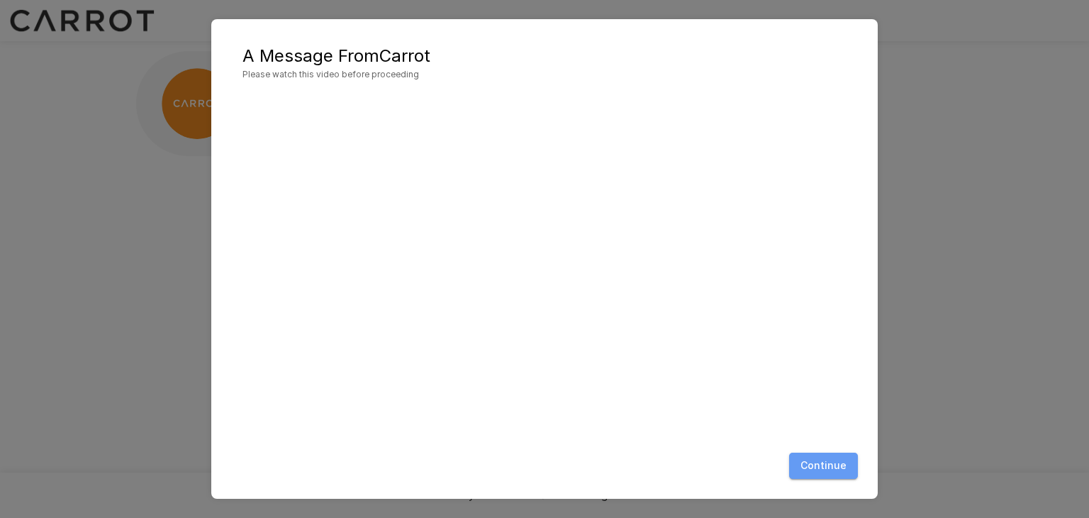
click at [841, 469] on button "Continue" at bounding box center [823, 465] width 69 height 26
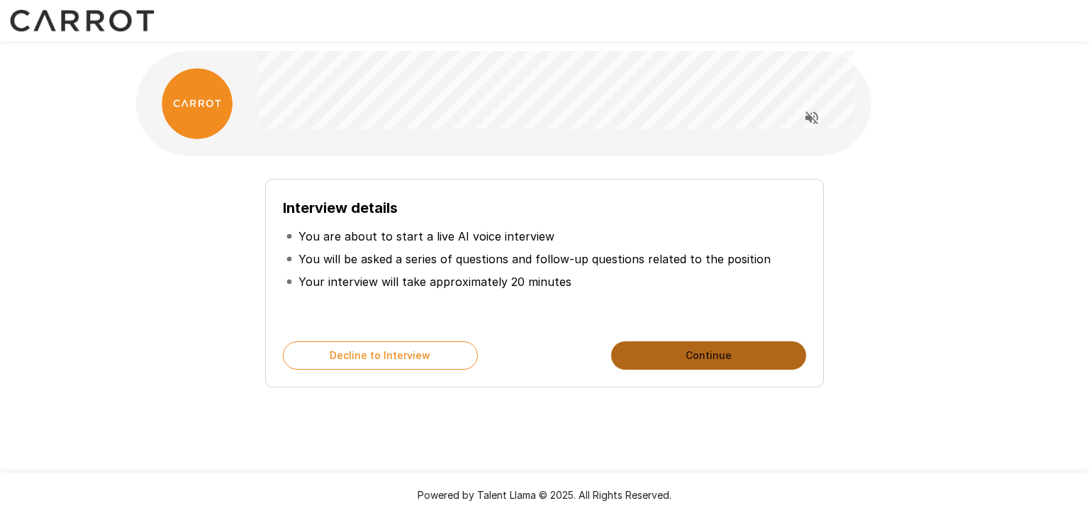
click at [681, 360] on button "Continue" at bounding box center [708, 355] width 195 height 28
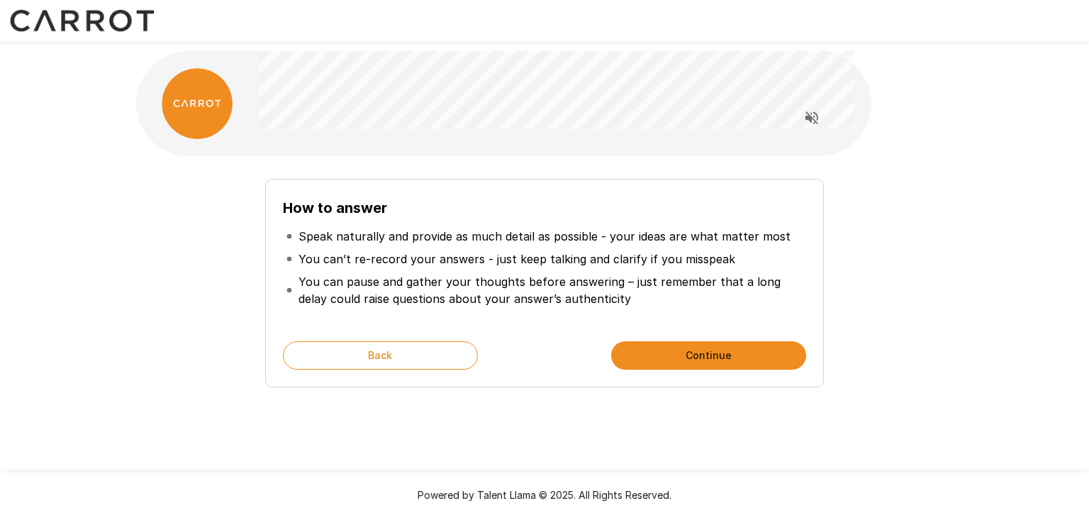
click at [681, 360] on button "Continue" at bounding box center [708, 355] width 195 height 28
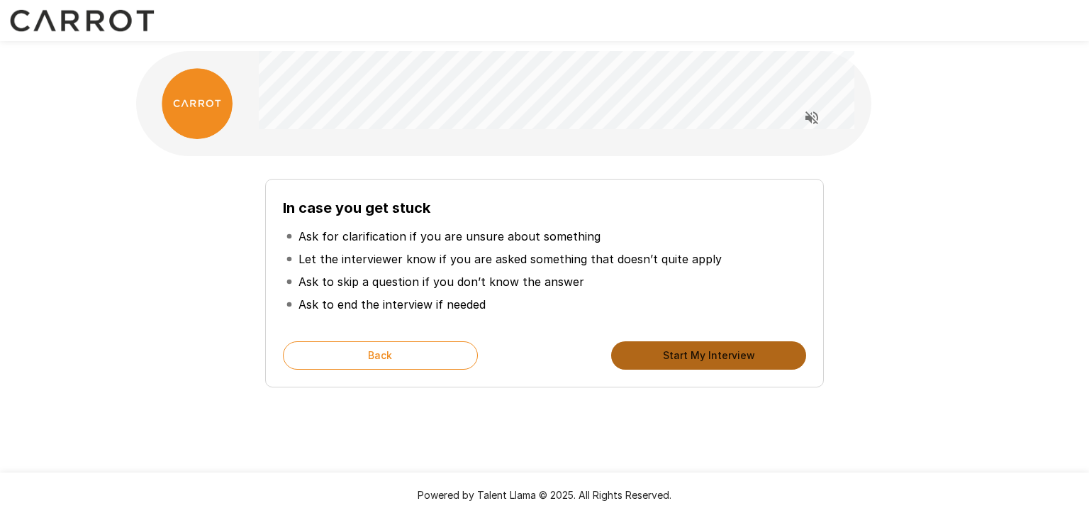
click at [681, 360] on button "Start My Interview" at bounding box center [708, 355] width 195 height 28
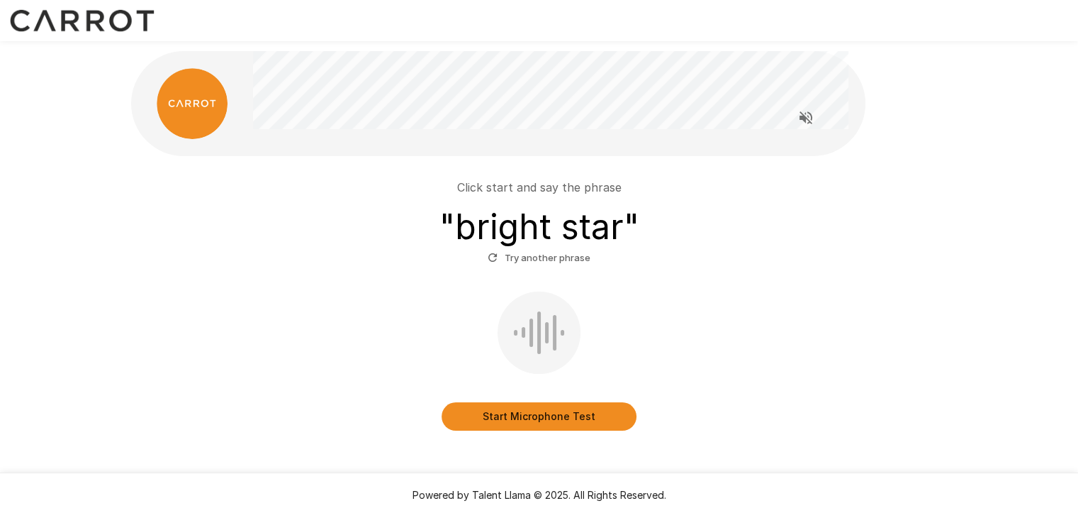
click at [533, 415] on button "Start Microphone Test" at bounding box center [539, 416] width 195 height 28
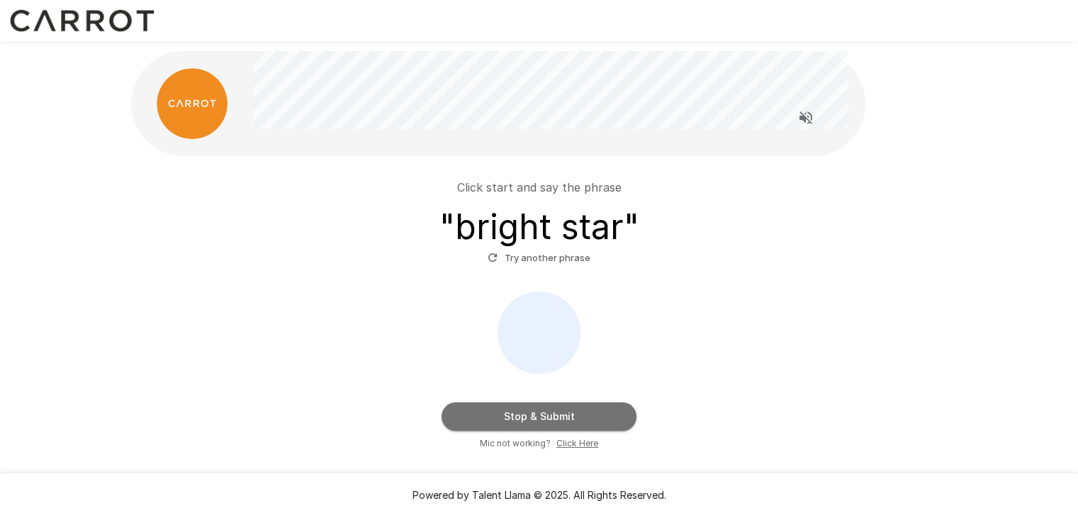
click at [533, 415] on button "Stop & Submit" at bounding box center [539, 416] width 195 height 28
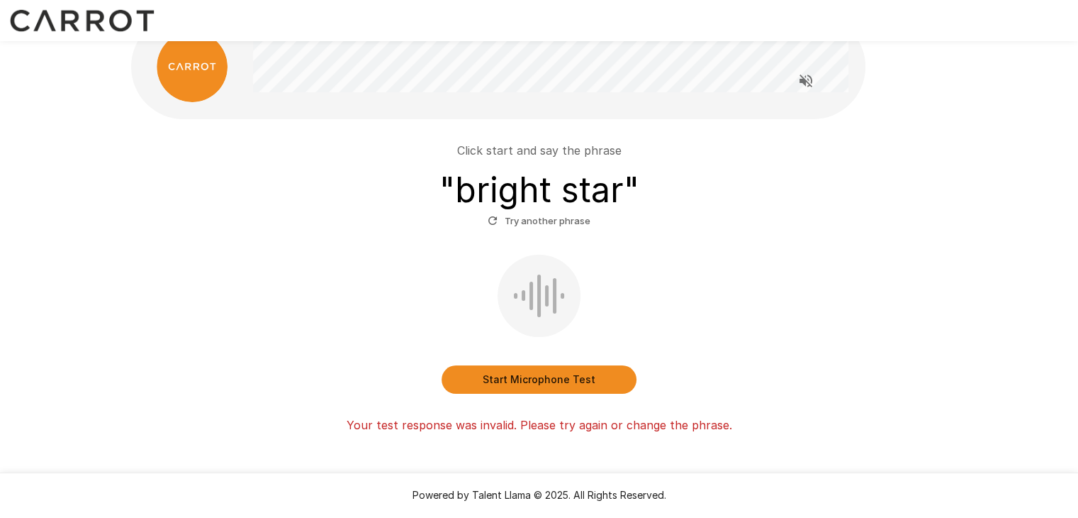
scroll to position [36, 0]
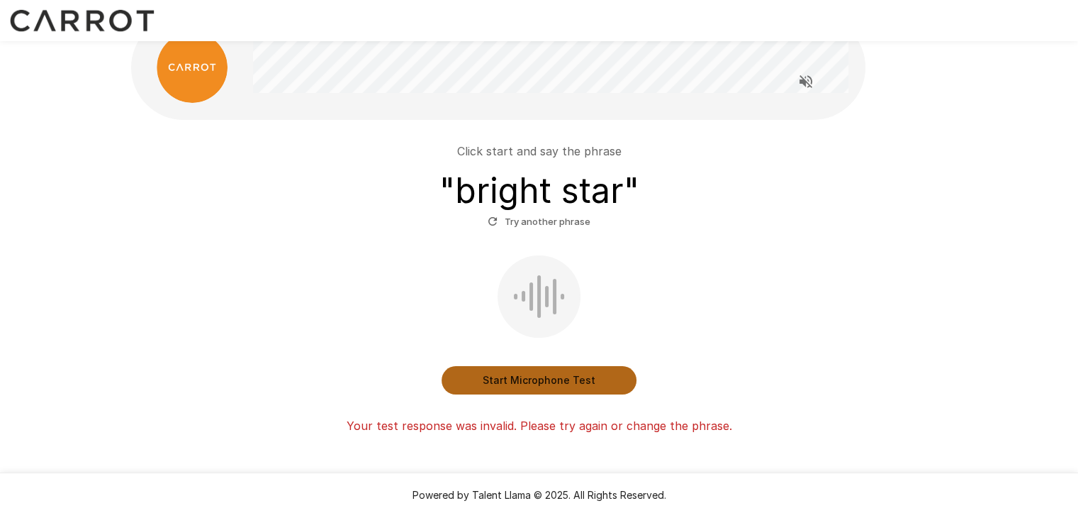
click at [539, 377] on button "Start Microphone Test" at bounding box center [539, 380] width 195 height 28
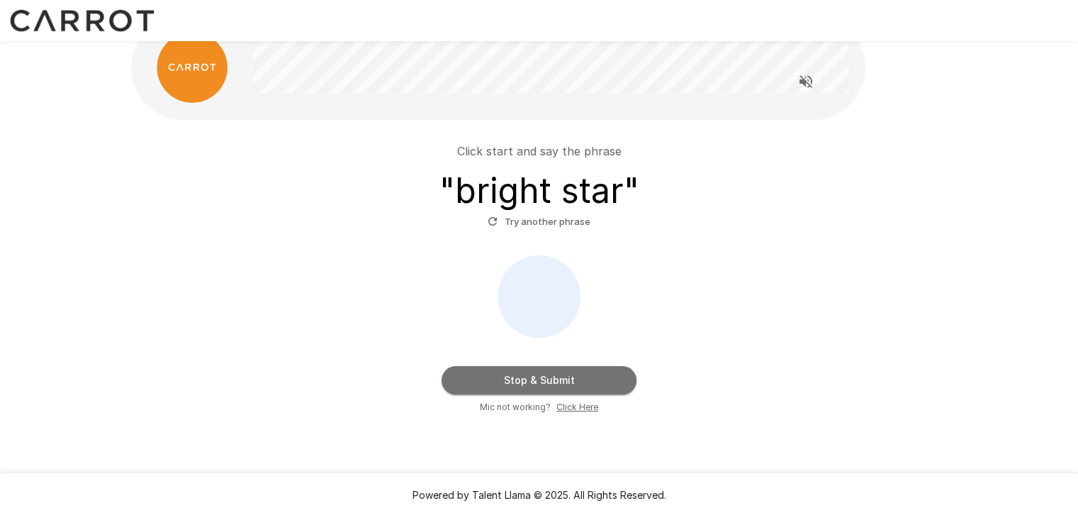
click at [539, 377] on button "Stop & Submit" at bounding box center [539, 380] width 195 height 28
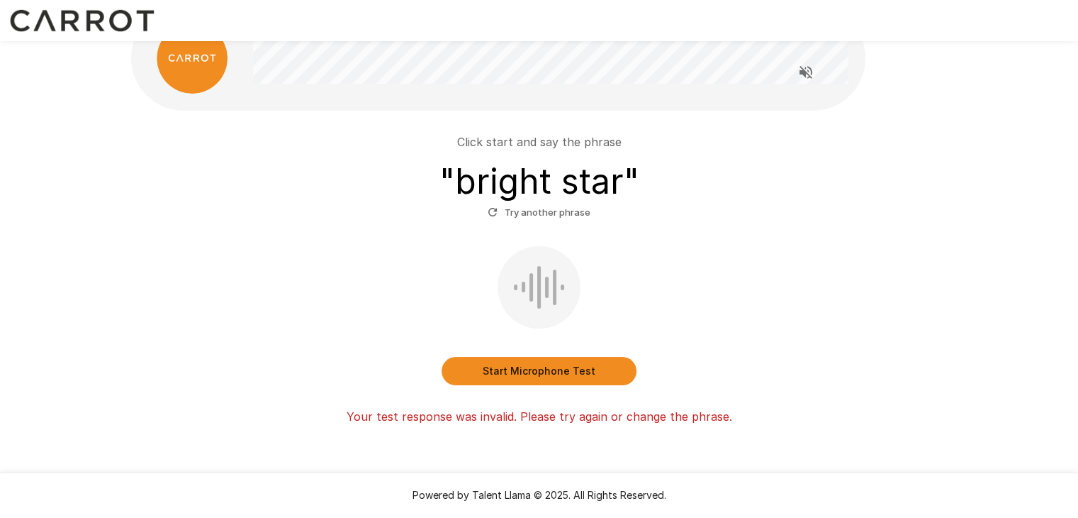
scroll to position [48, 0]
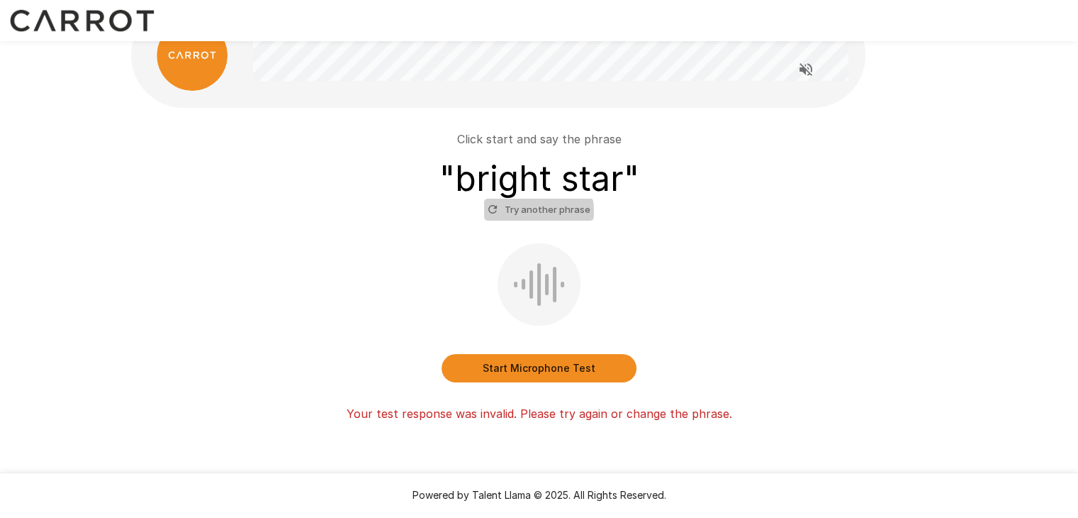
click at [533, 211] on button "Try another phrase" at bounding box center [539, 210] width 110 height 22
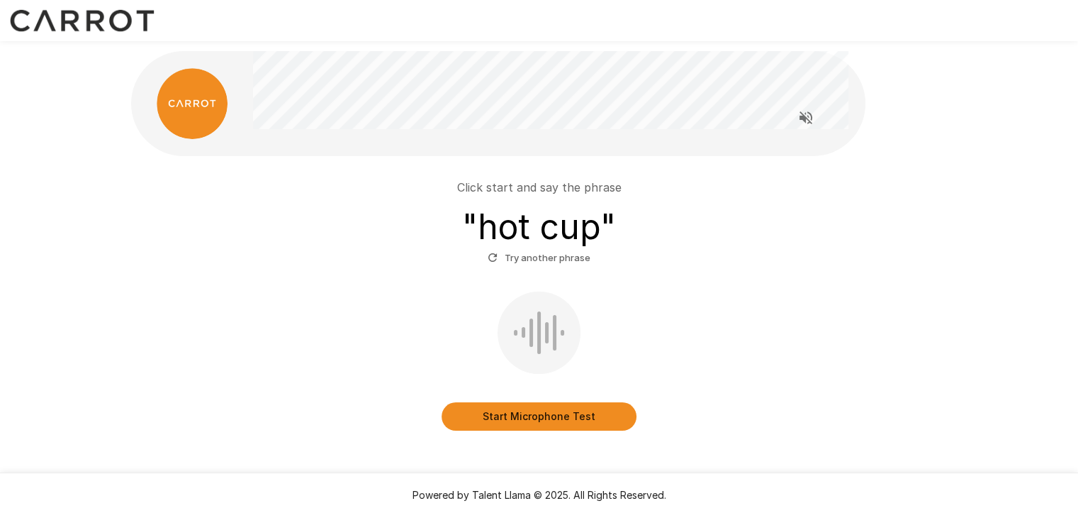
scroll to position [31, 0]
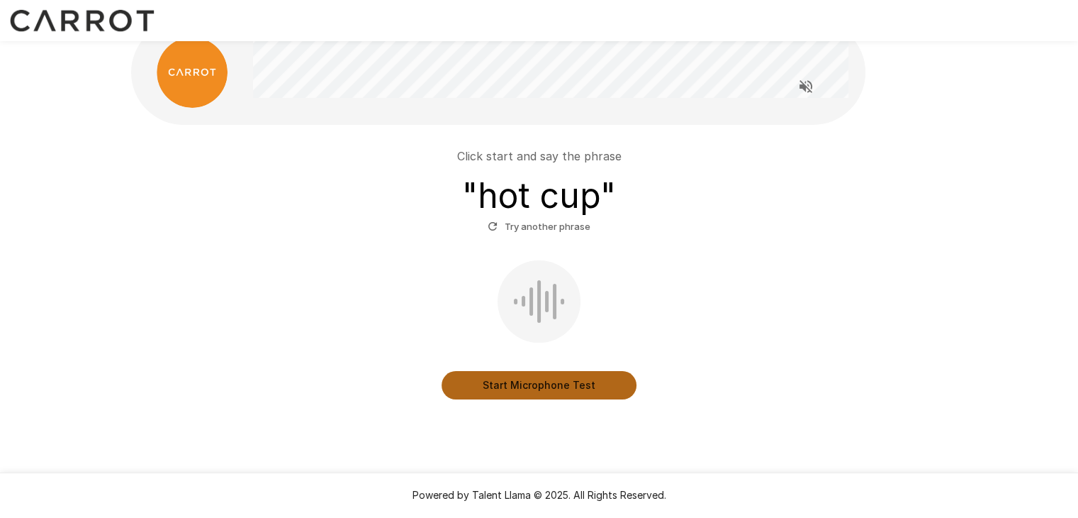
click at [526, 389] on button "Start Microphone Test" at bounding box center [539, 385] width 195 height 28
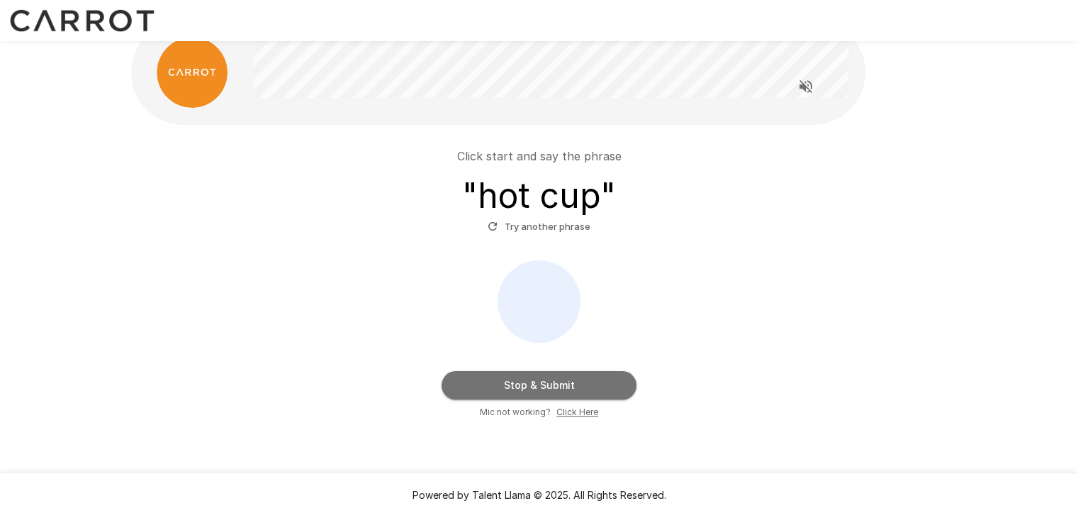
click at [526, 389] on button "Stop & Submit" at bounding box center [539, 385] width 195 height 28
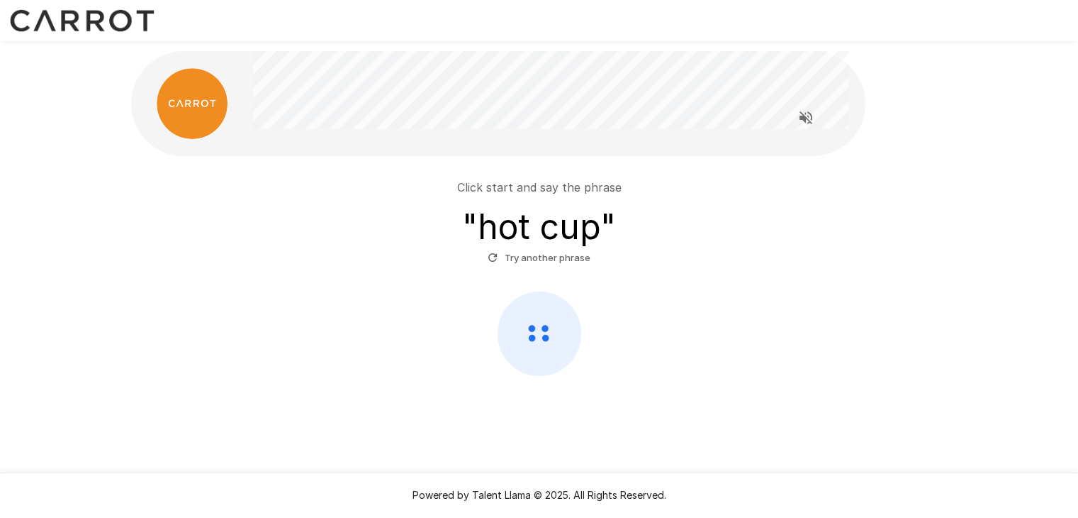
scroll to position [0, 0]
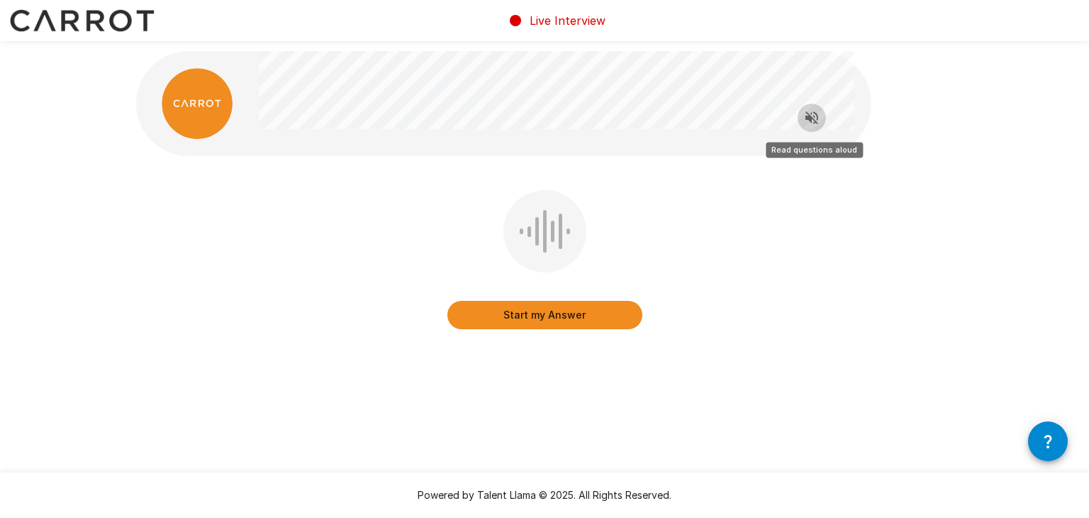
click at [810, 121] on icon "Read questions aloud" at bounding box center [811, 117] width 13 height 13
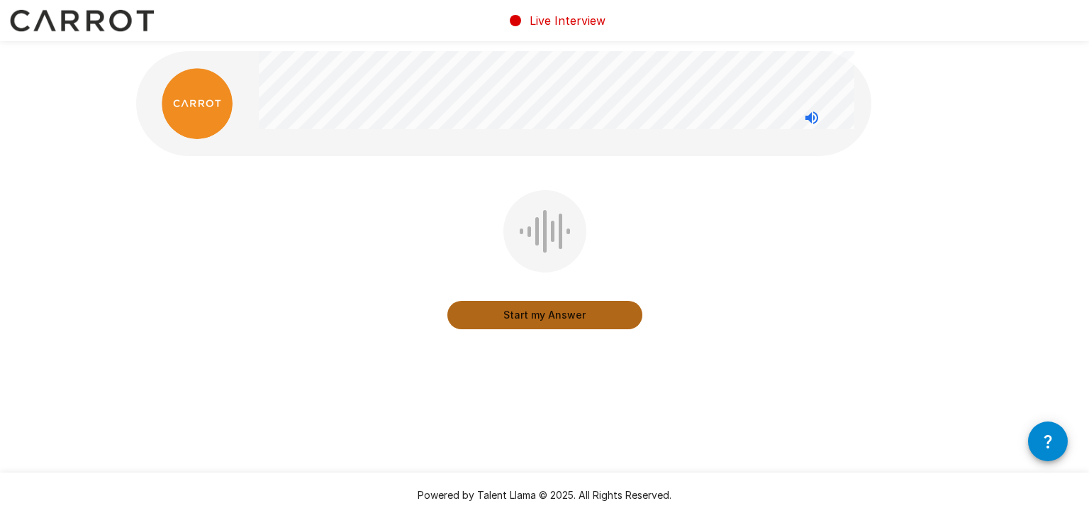
click at [553, 316] on button "Start my Answer" at bounding box center [544, 315] width 195 height 28
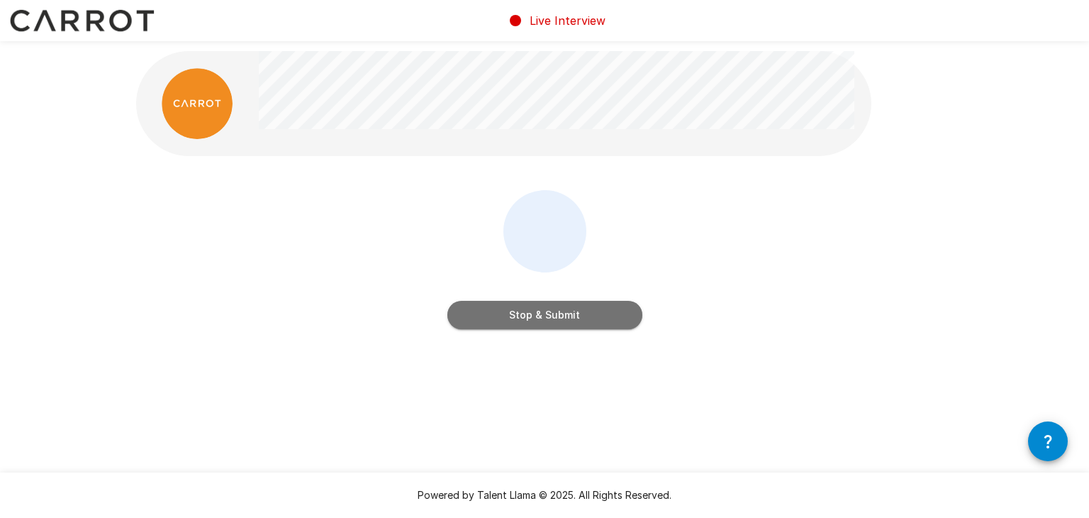
click at [553, 316] on button "Stop & Submit" at bounding box center [544, 315] width 195 height 28
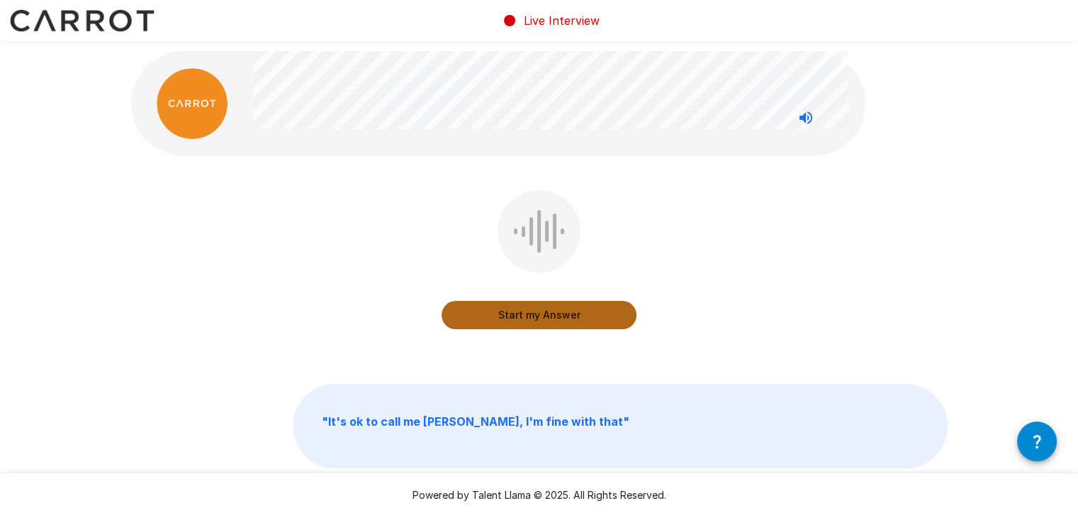
click at [546, 314] on button "Start my Answer" at bounding box center [539, 315] width 195 height 28
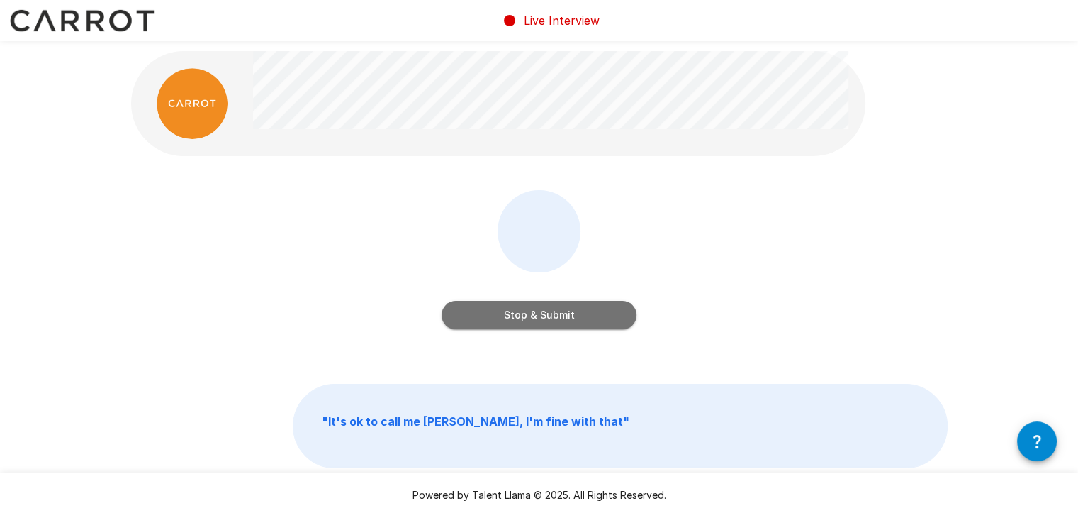
click at [537, 315] on button "Stop & Submit" at bounding box center [539, 315] width 195 height 28
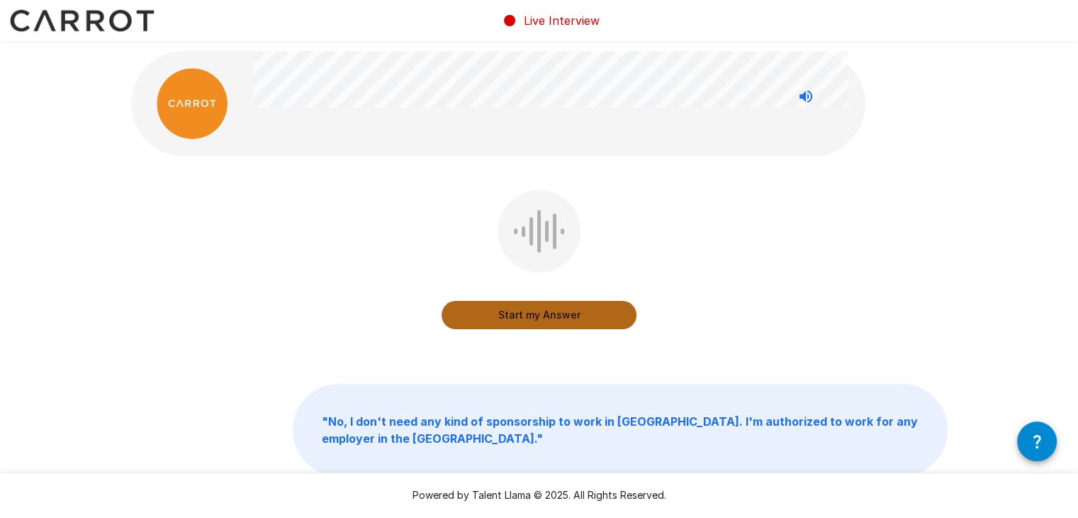
click at [537, 315] on button "Start my Answer" at bounding box center [539, 315] width 195 height 28
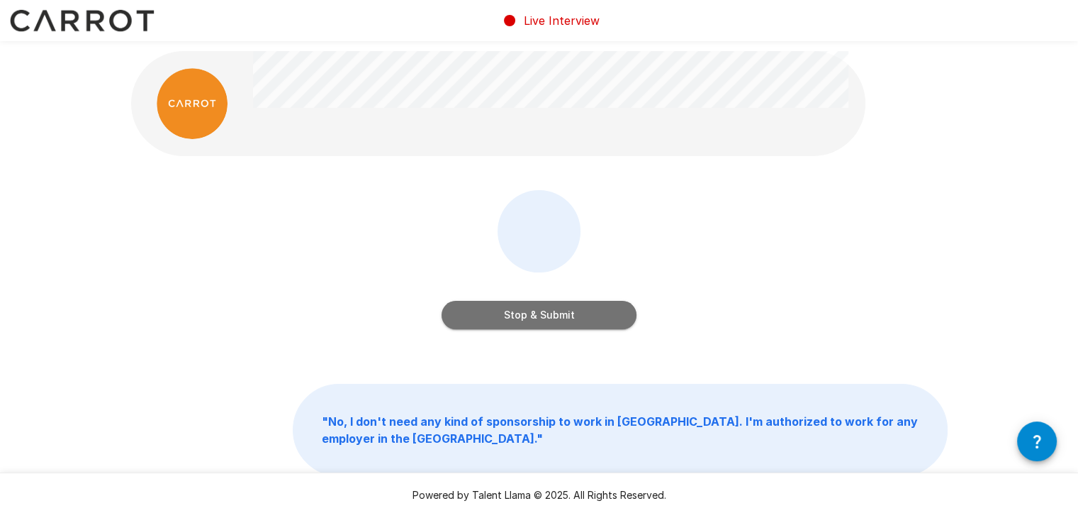
click at [537, 315] on button "Stop & Submit" at bounding box center [539, 315] width 195 height 28
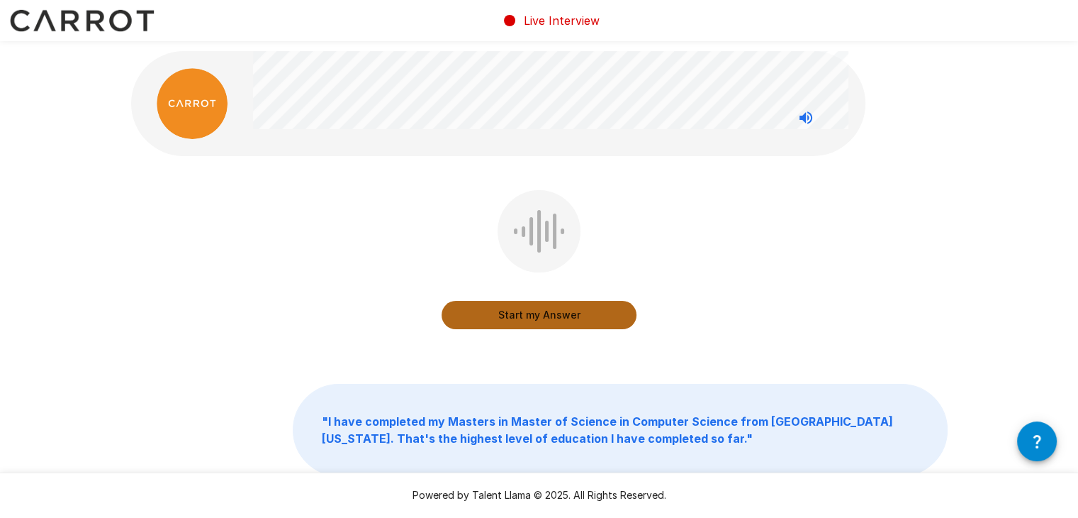
click at [520, 314] on button "Start my Answer" at bounding box center [539, 315] width 195 height 28
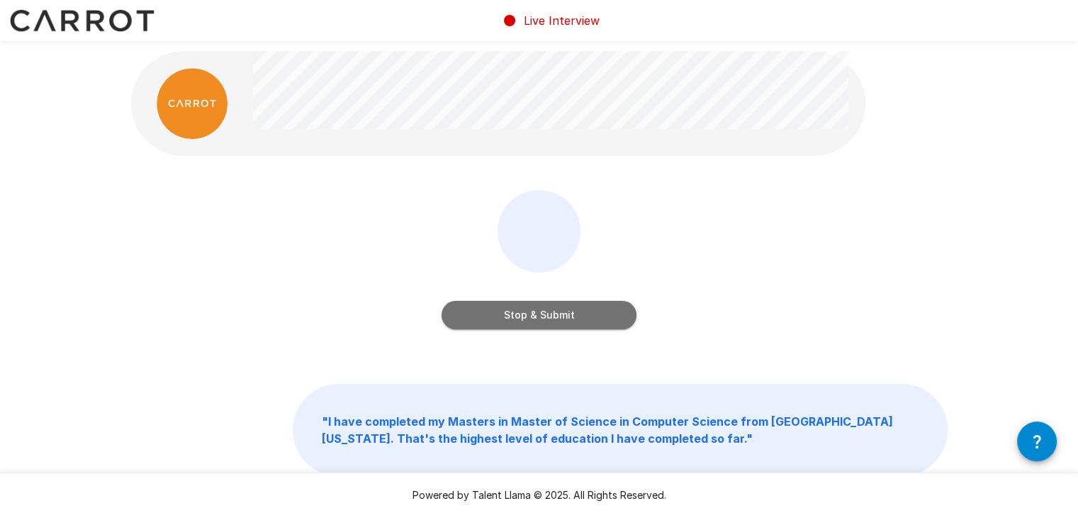
click at [520, 314] on button "Stop & Submit" at bounding box center [539, 315] width 195 height 28
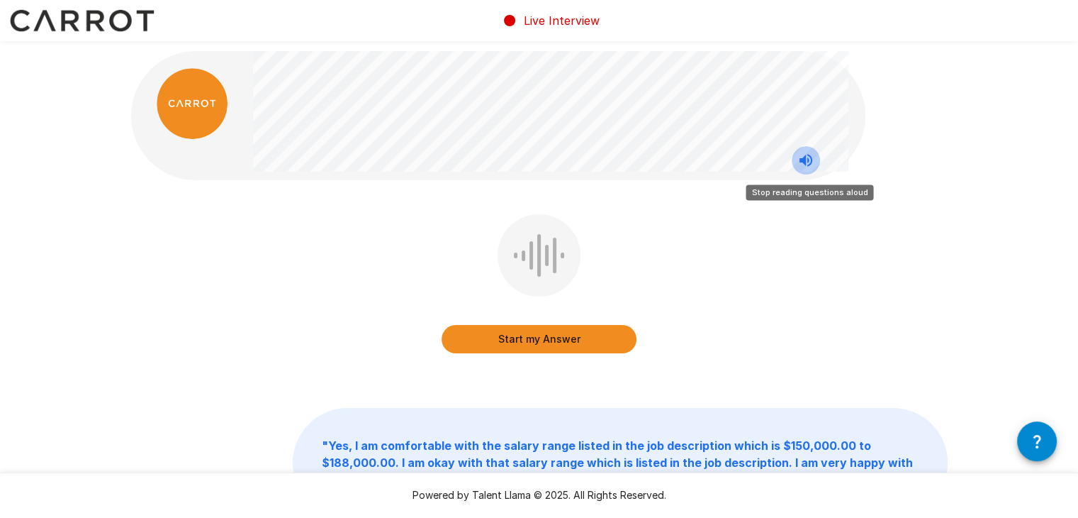
click at [803, 160] on icon "Stop reading questions aloud" at bounding box center [806, 160] width 13 height 13
click at [807, 160] on icon "Read questions aloud" at bounding box center [806, 160] width 17 height 17
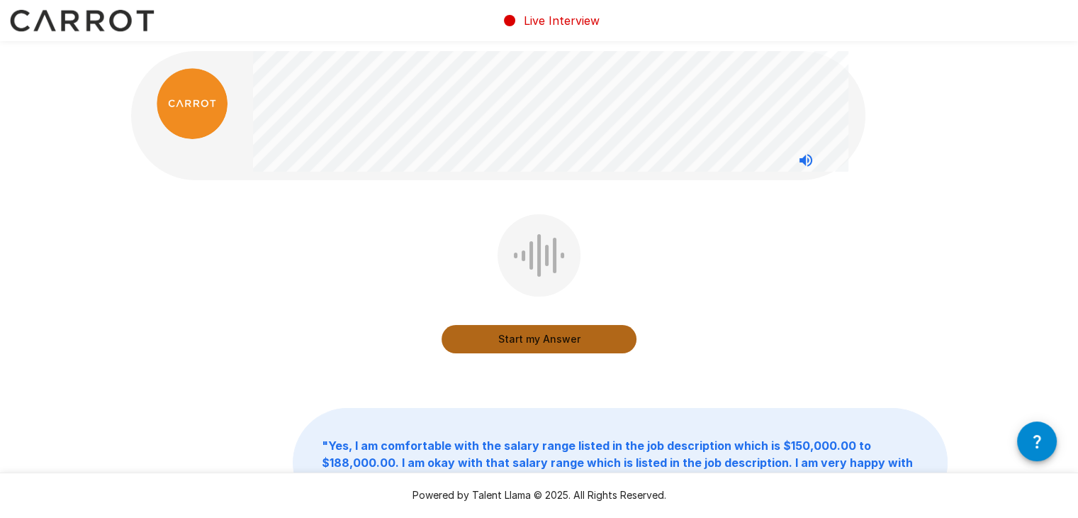
click at [550, 345] on button "Start my Answer" at bounding box center [539, 339] width 195 height 28
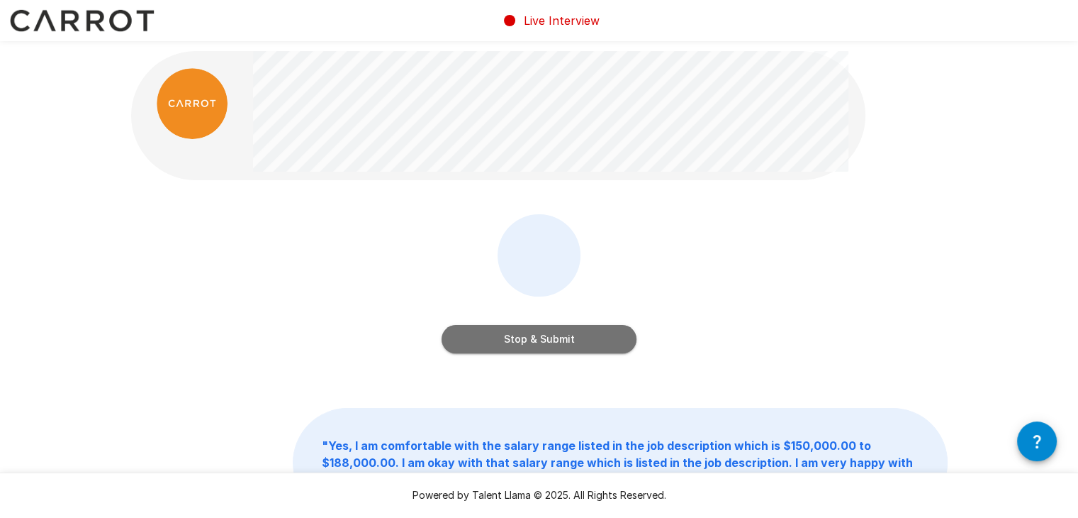
click at [582, 349] on button "Stop & Submit" at bounding box center [539, 339] width 195 height 28
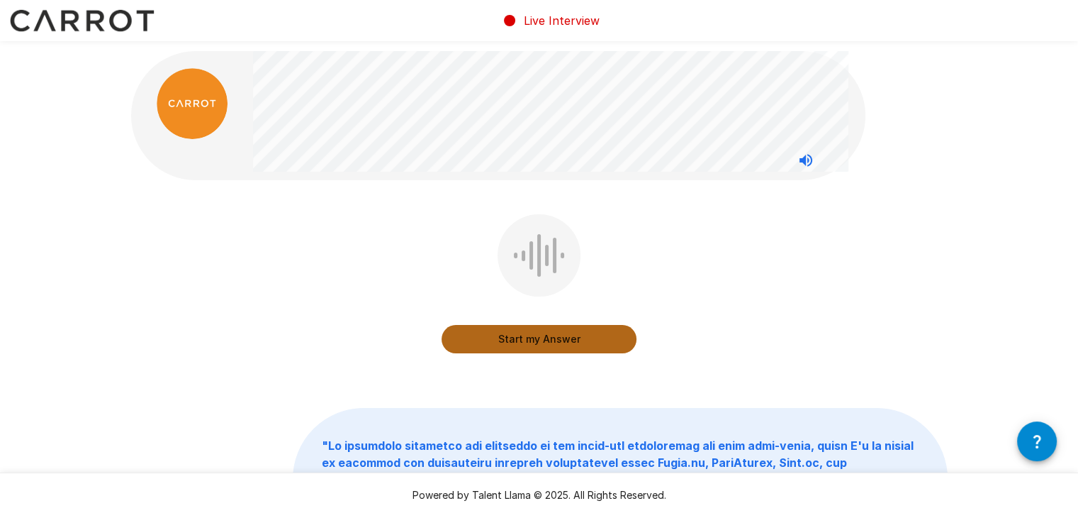
click at [540, 342] on button "Start my Answer" at bounding box center [539, 339] width 195 height 28
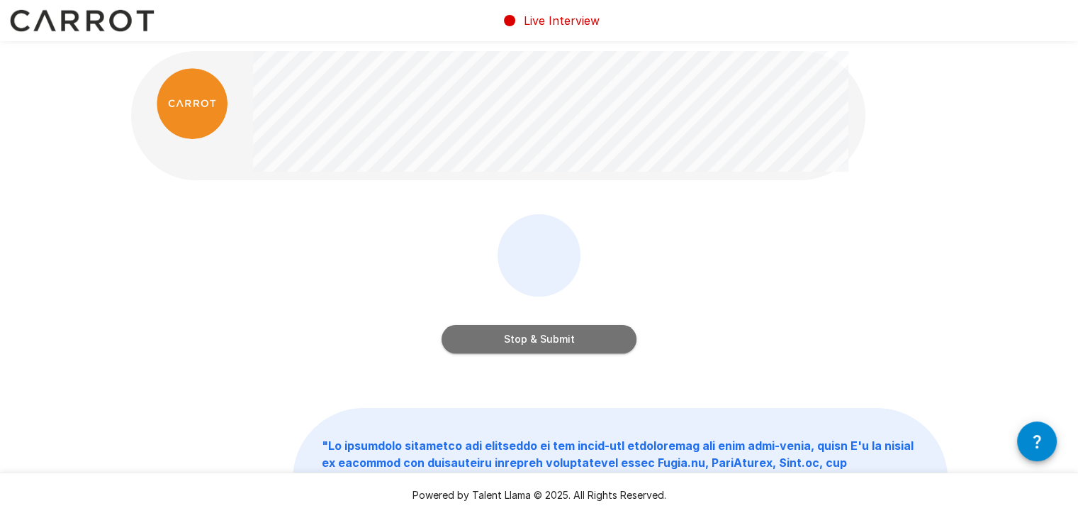
click at [571, 344] on button "Stop & Submit" at bounding box center [539, 339] width 195 height 28
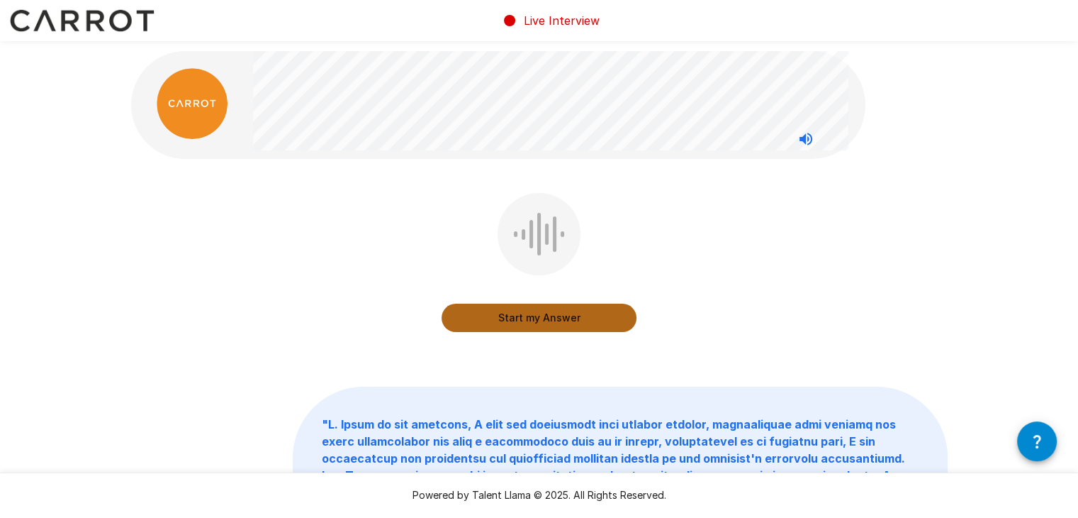
click at [586, 323] on button "Start my Answer" at bounding box center [539, 317] width 195 height 28
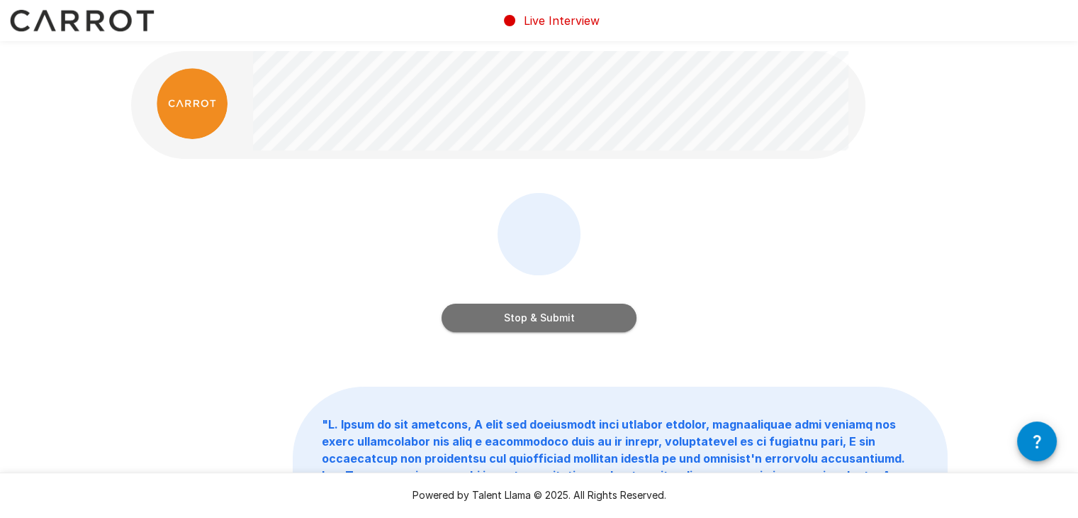
click at [556, 316] on button "Stop & Submit" at bounding box center [539, 317] width 195 height 28
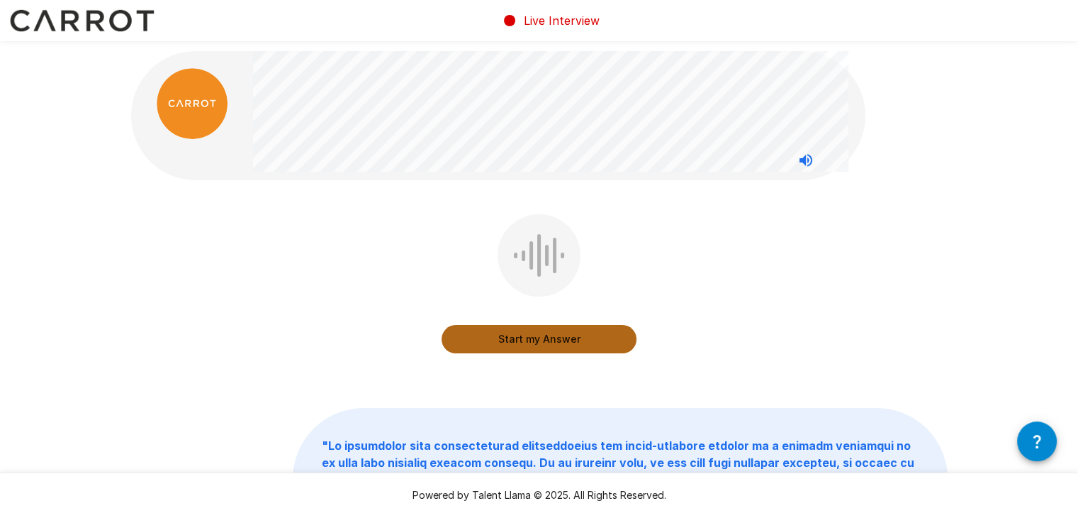
click at [527, 340] on button "Start my Answer" at bounding box center [539, 339] width 195 height 28
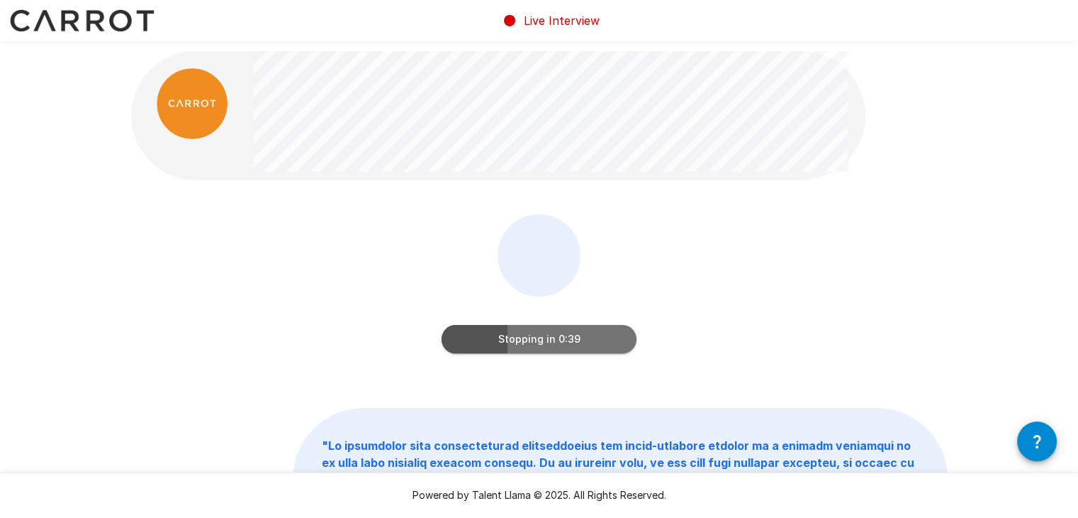
click at [558, 342] on button "Stopping in 0:39" at bounding box center [539, 339] width 195 height 28
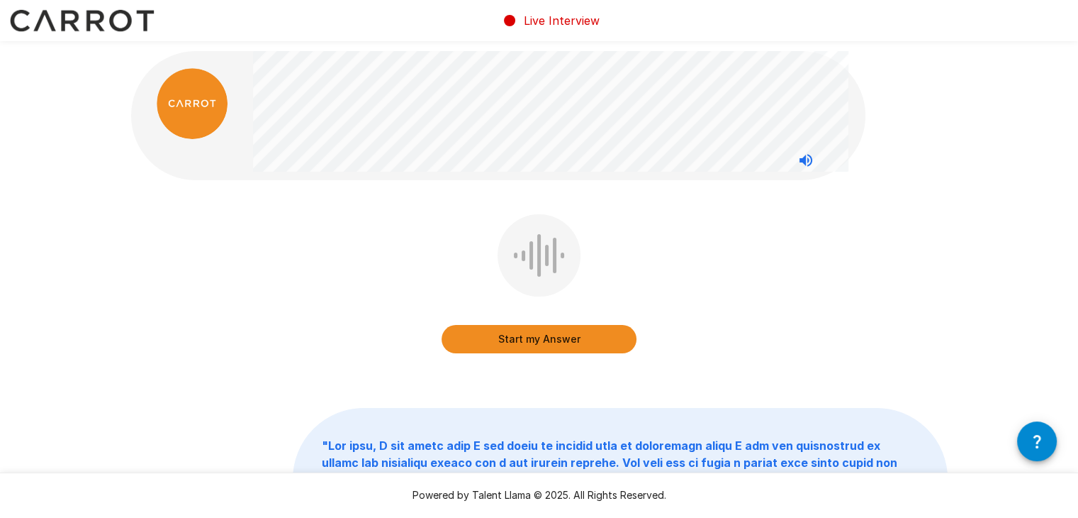
click at [570, 310] on div "Start my Answer" at bounding box center [539, 286] width 195 height 145
click at [548, 313] on div "Start my Answer" at bounding box center [539, 286] width 195 height 145
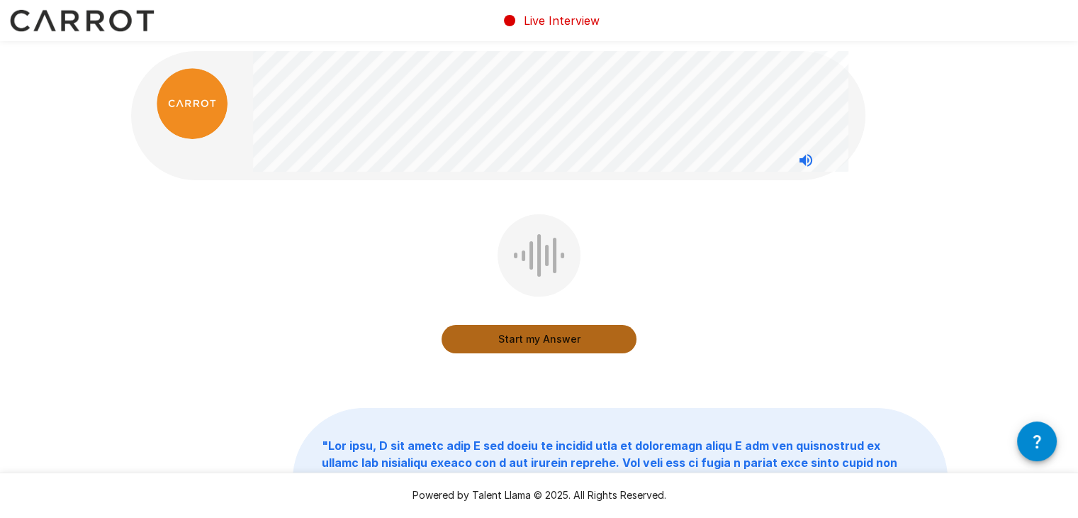
click at [553, 335] on button "Start my Answer" at bounding box center [539, 339] width 195 height 28
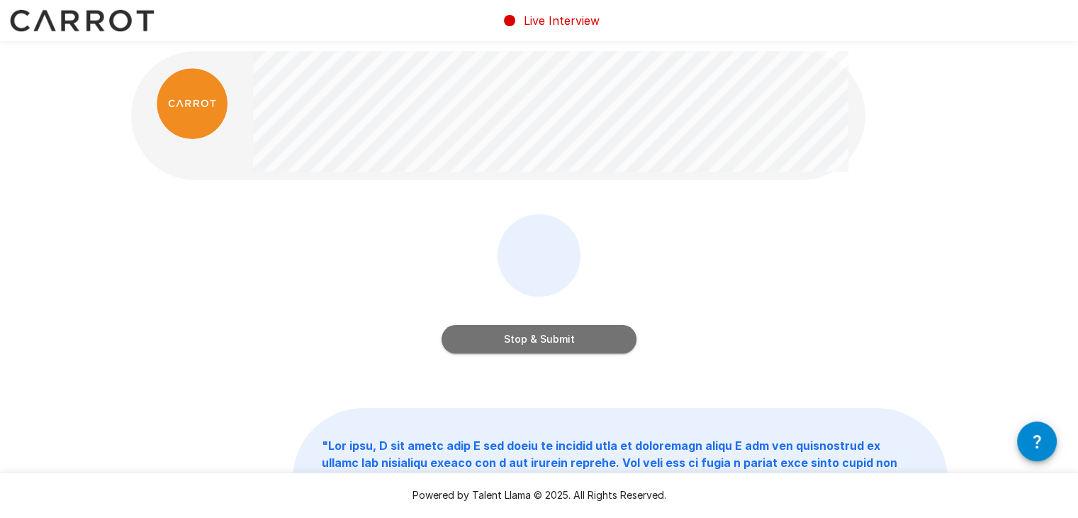
click at [589, 337] on button "Stop & Submit" at bounding box center [539, 339] width 195 height 28
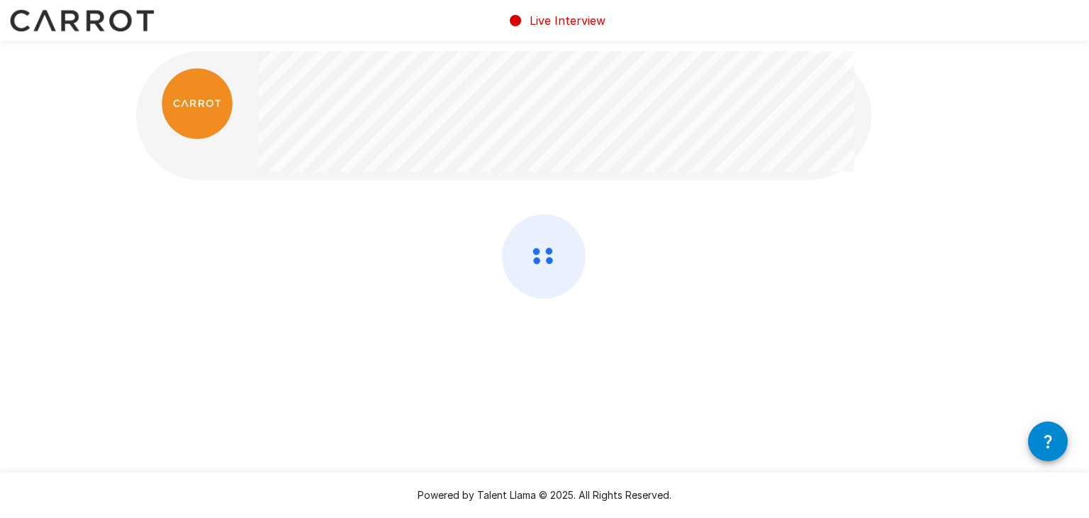
click at [621, 376] on div at bounding box center [544, 243] width 851 height 487
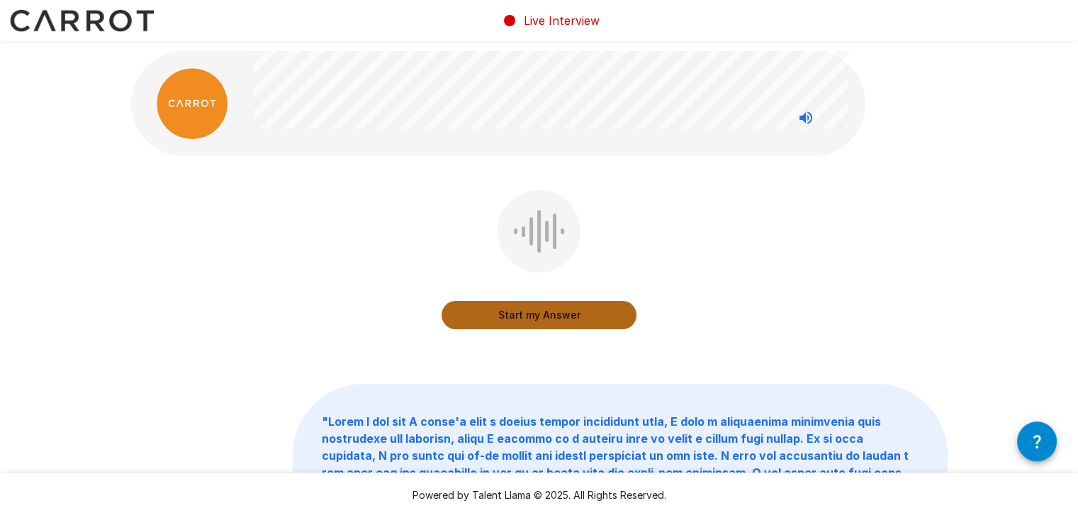
click at [537, 313] on button "Start my Answer" at bounding box center [539, 315] width 195 height 28
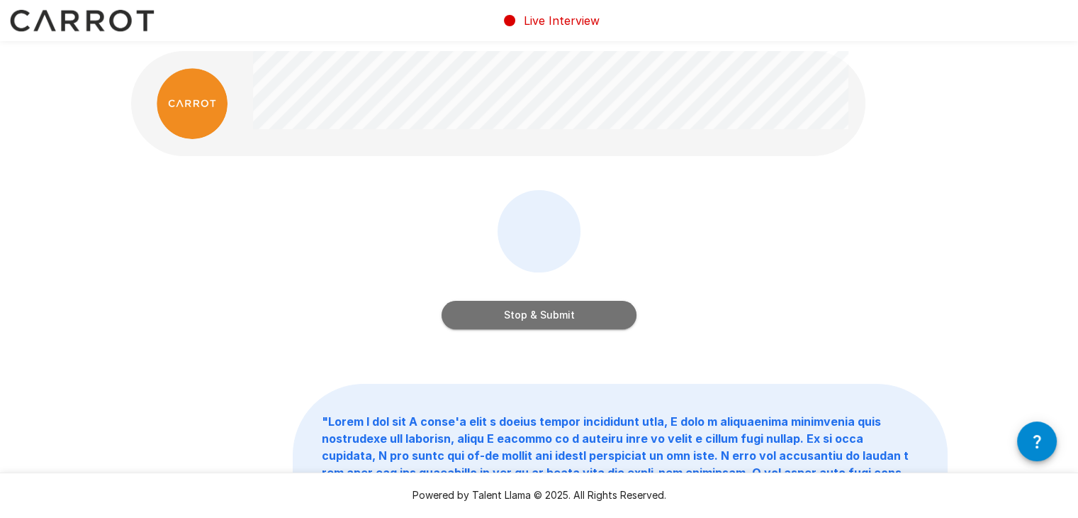
click at [566, 318] on button "Stop & Submit" at bounding box center [539, 315] width 195 height 28
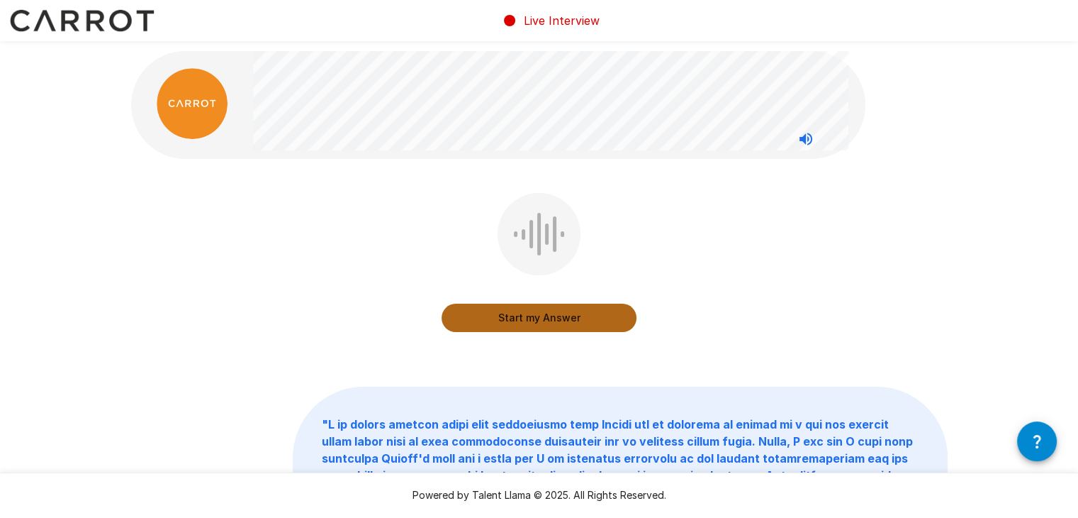
click at [547, 313] on button "Start my Answer" at bounding box center [539, 317] width 195 height 28
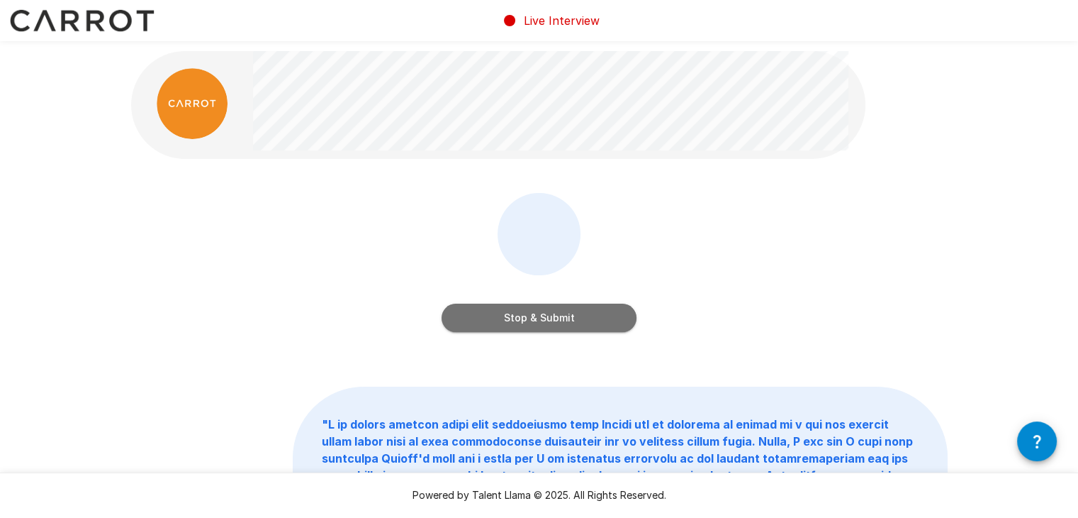
click at [542, 315] on button "Stop & Submit" at bounding box center [539, 317] width 195 height 28
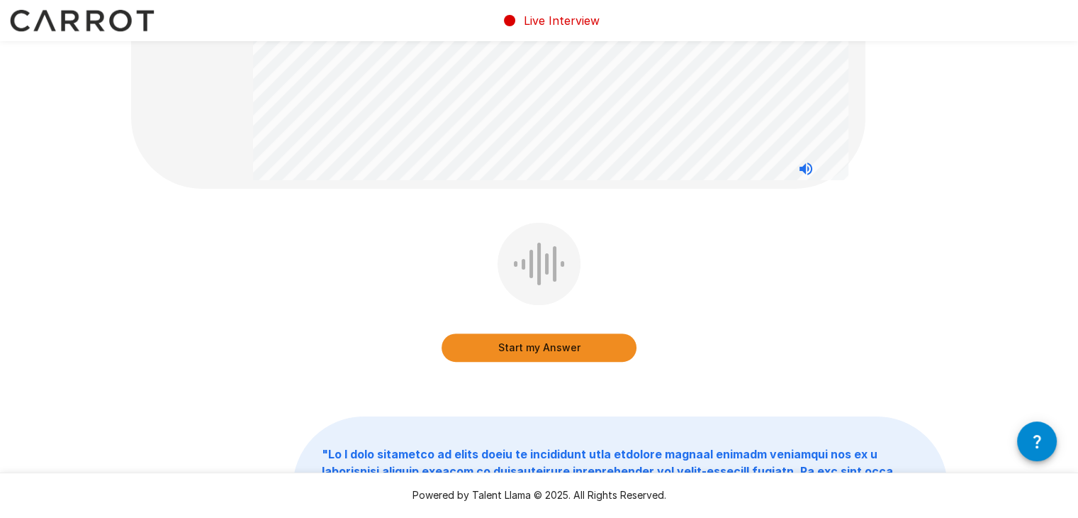
scroll to position [419, 0]
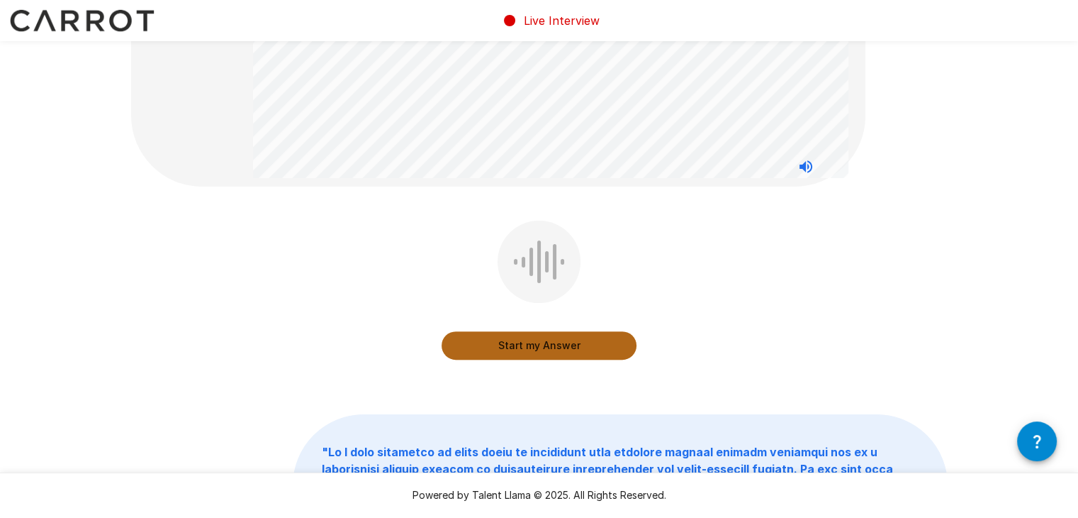
click at [551, 344] on button "Start my Answer" at bounding box center [539, 345] width 195 height 28
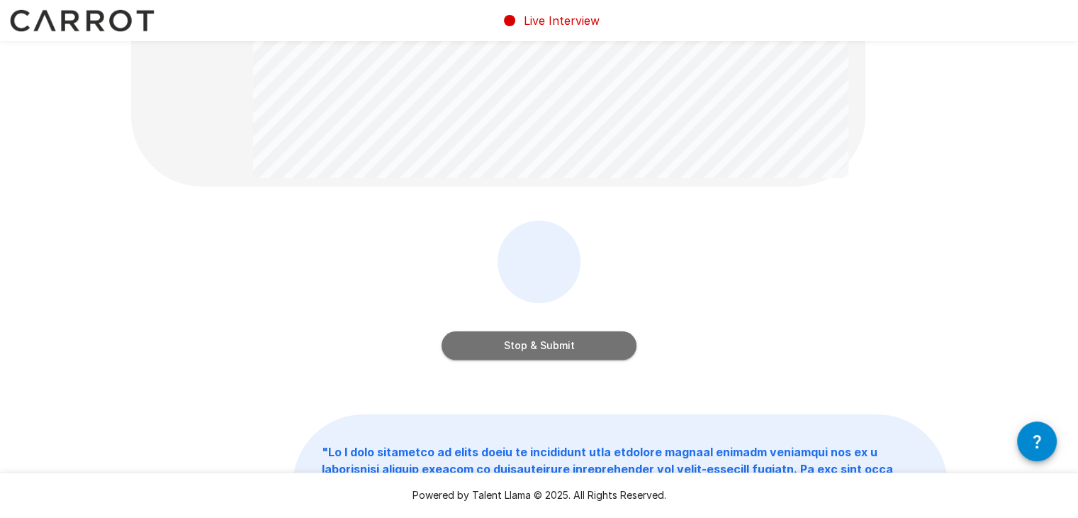
click at [551, 344] on button "Stop & Submit" at bounding box center [539, 345] width 195 height 28
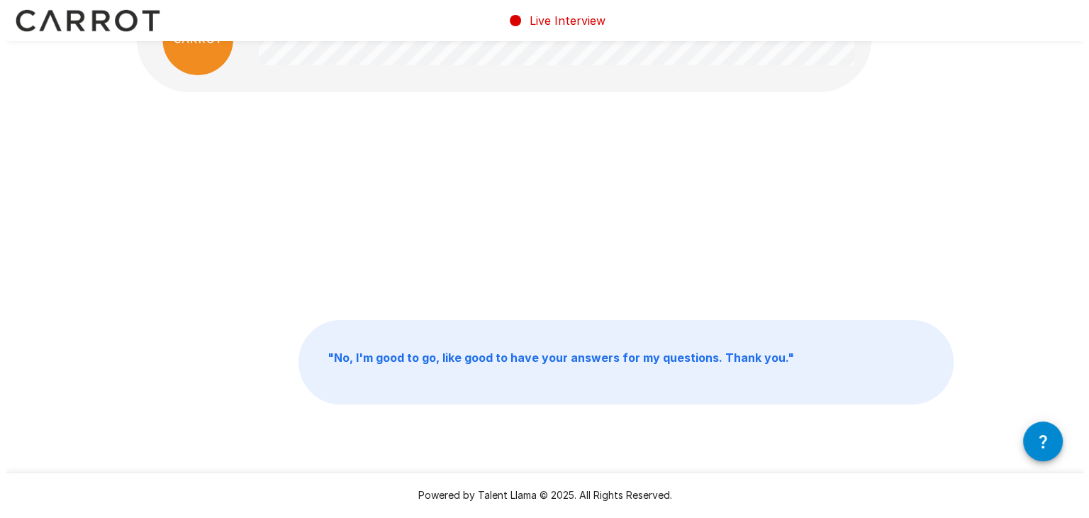
scroll to position [0, 0]
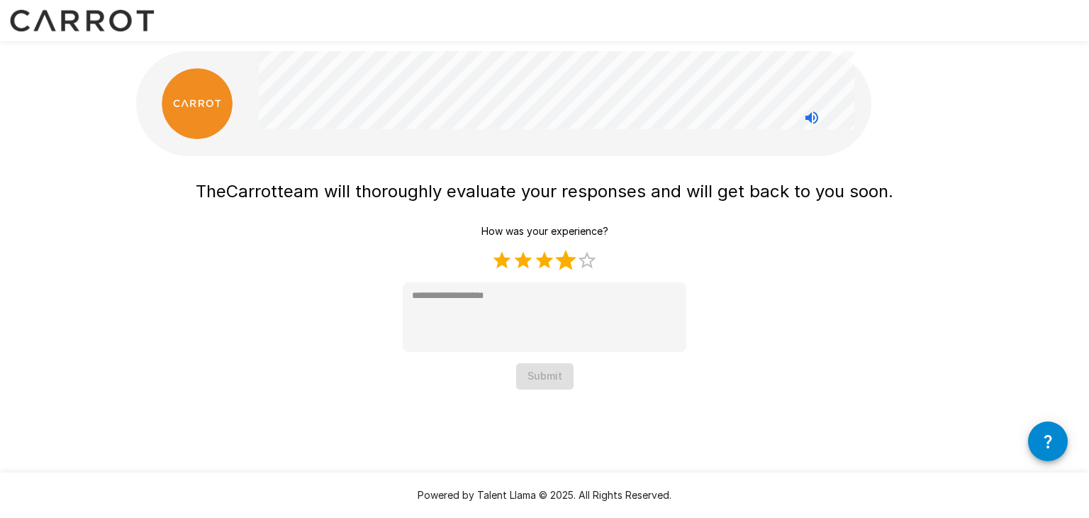
click at [565, 264] on label "4 Stars" at bounding box center [565, 260] width 21 height 21
type textarea "*"
click at [556, 374] on button "Submit" at bounding box center [544, 376] width 57 height 26
